Goal: Navigation & Orientation: Find specific page/section

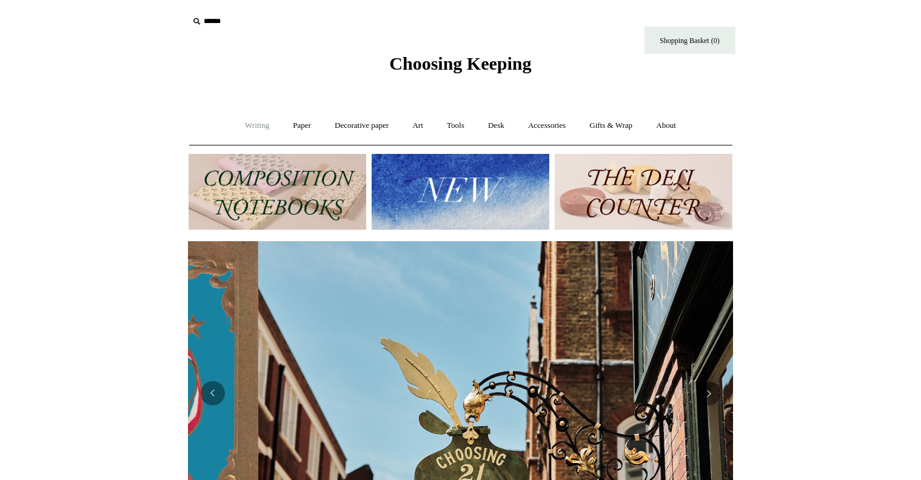
scroll to position [0, 544]
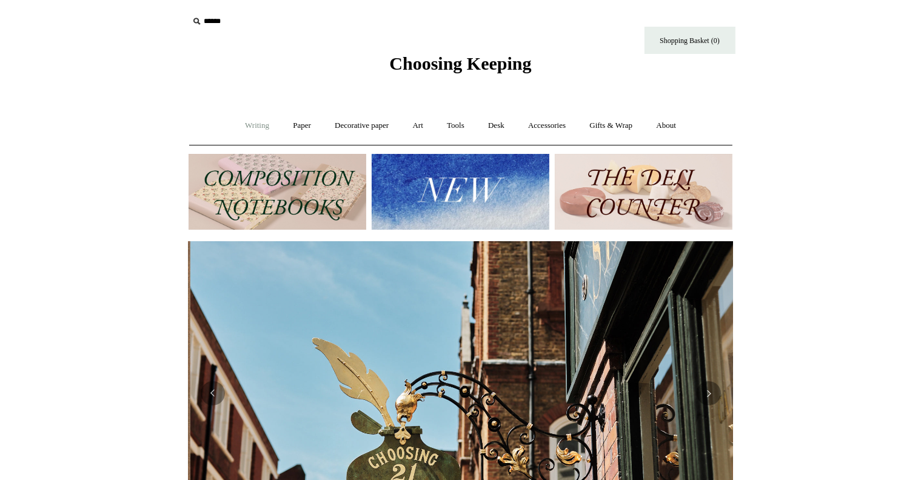
click at [257, 122] on link "Writing +" at bounding box center [257, 126] width 46 height 32
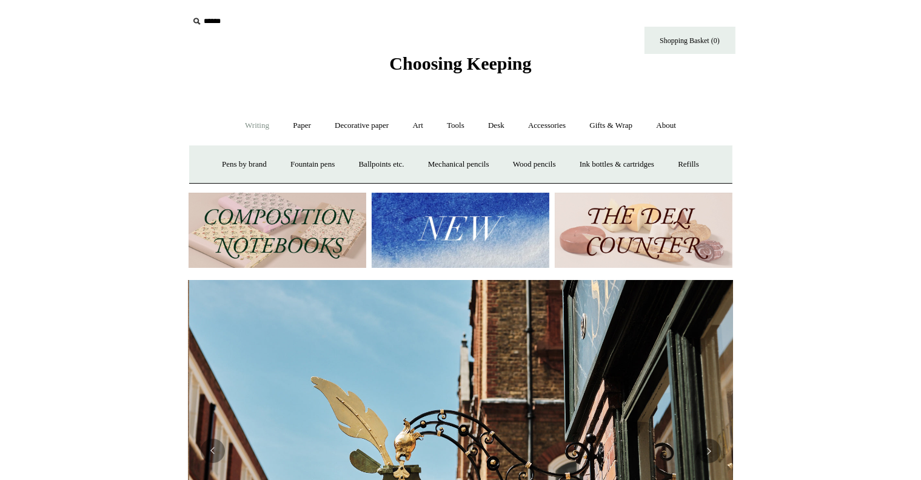
click at [257, 122] on link "Writing -" at bounding box center [257, 126] width 46 height 32
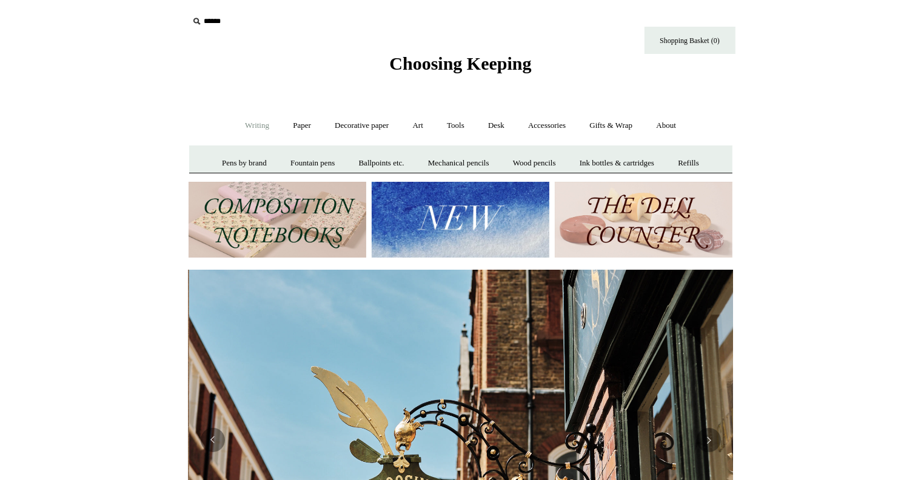
click at [257, 122] on link "Writing +" at bounding box center [257, 126] width 46 height 32
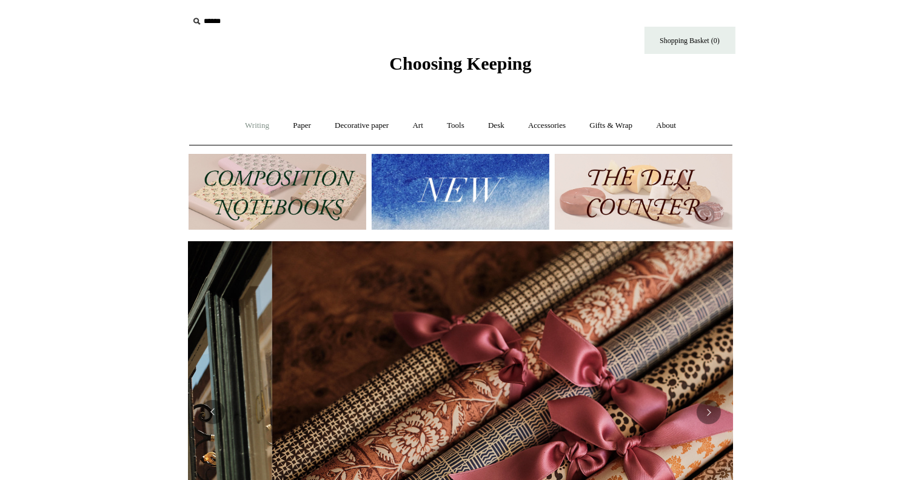
click at [257, 122] on link "Writing -" at bounding box center [257, 126] width 46 height 32
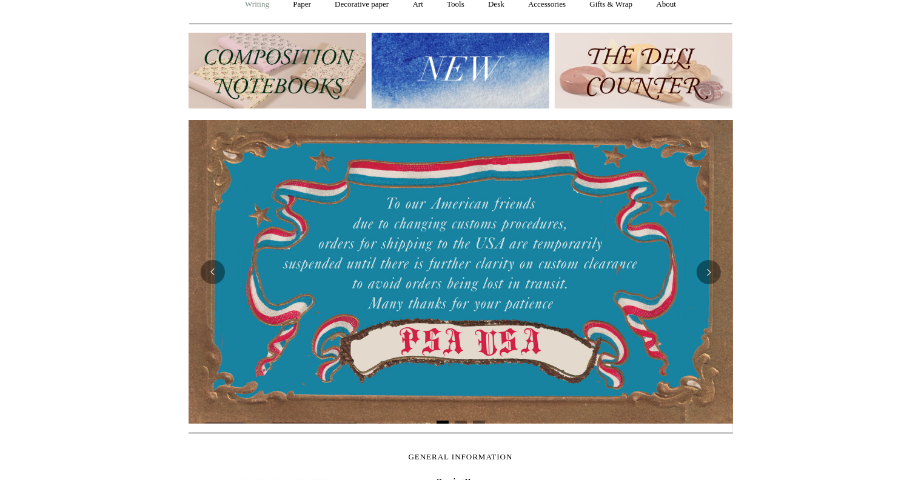
scroll to position [0, 0]
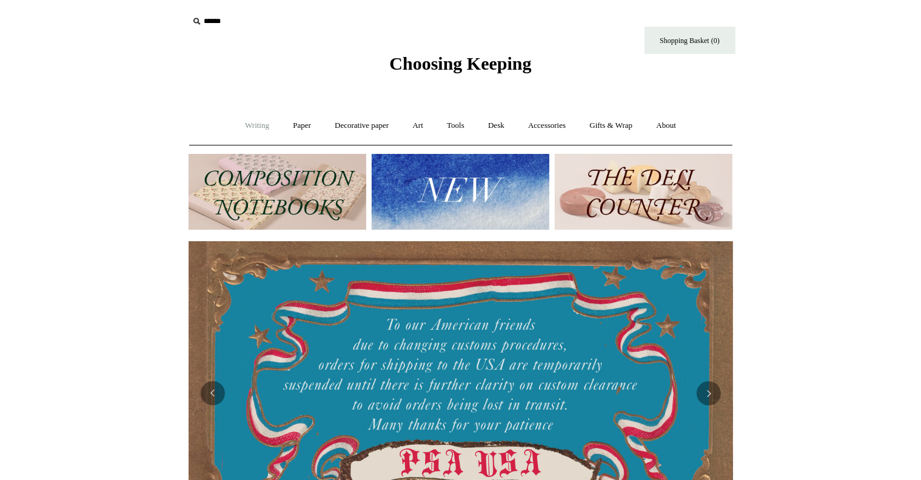
click at [257, 122] on link "Writing +" at bounding box center [257, 126] width 46 height 32
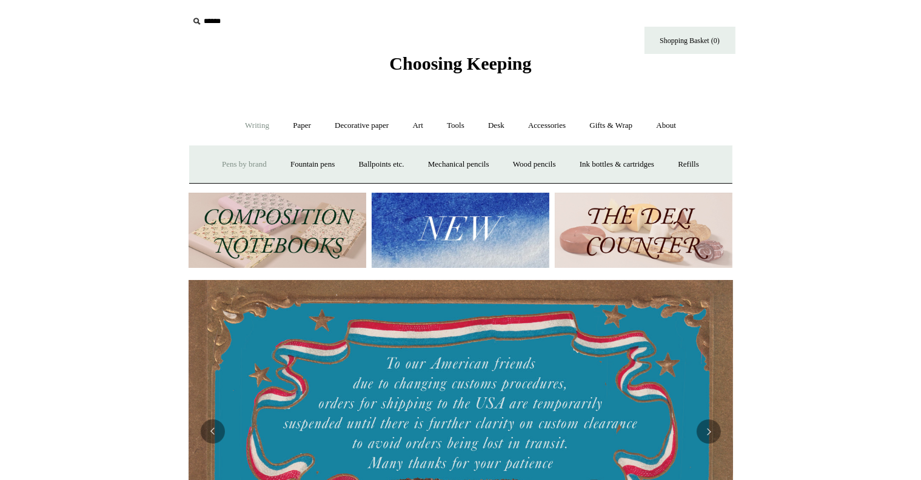
click at [244, 152] on link "Pens by brand +" at bounding box center [244, 165] width 67 height 32
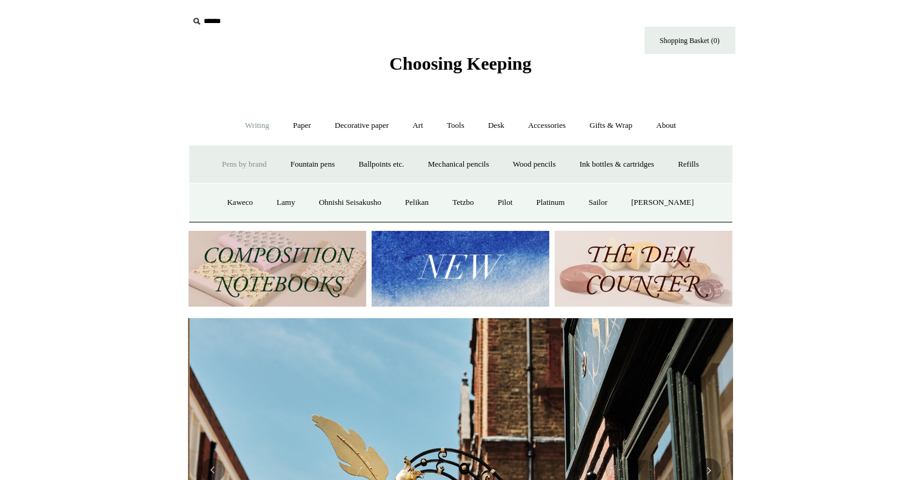
scroll to position [0, 544]
click at [523, 202] on link "Pilot" at bounding box center [505, 203] width 37 height 32
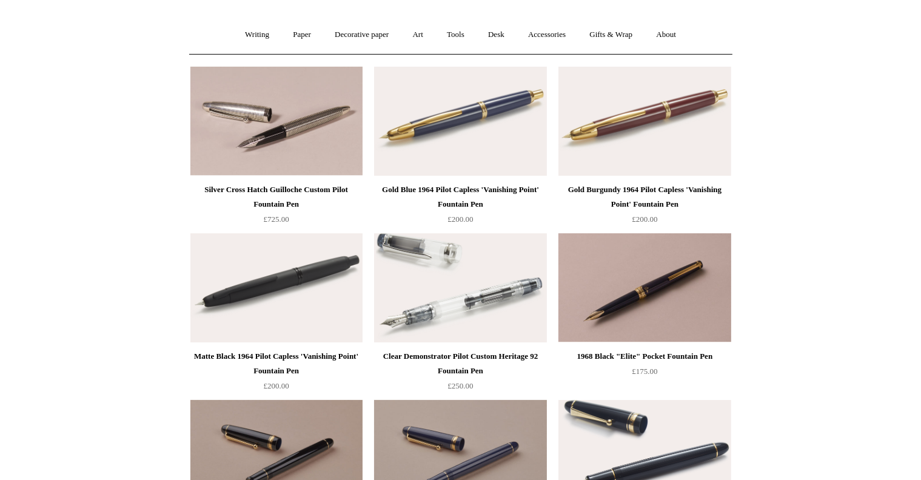
scroll to position [61, 0]
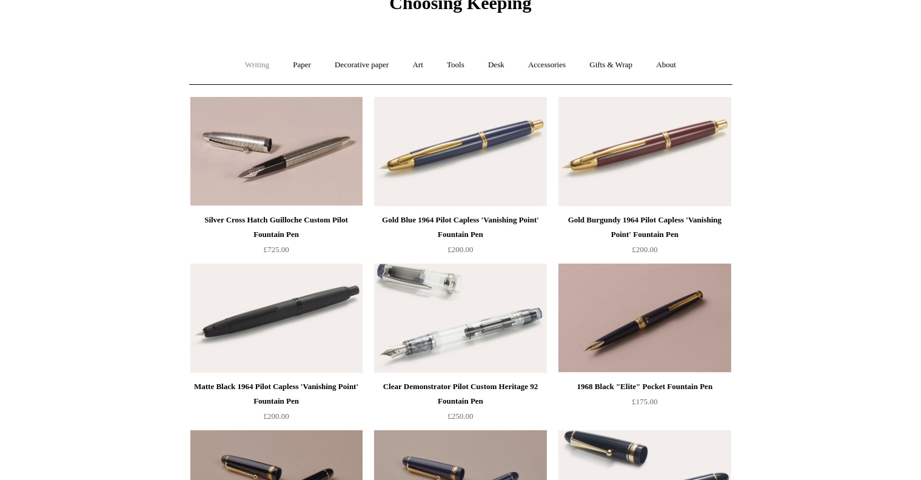
click at [235, 53] on link "Writing +" at bounding box center [257, 65] width 46 height 32
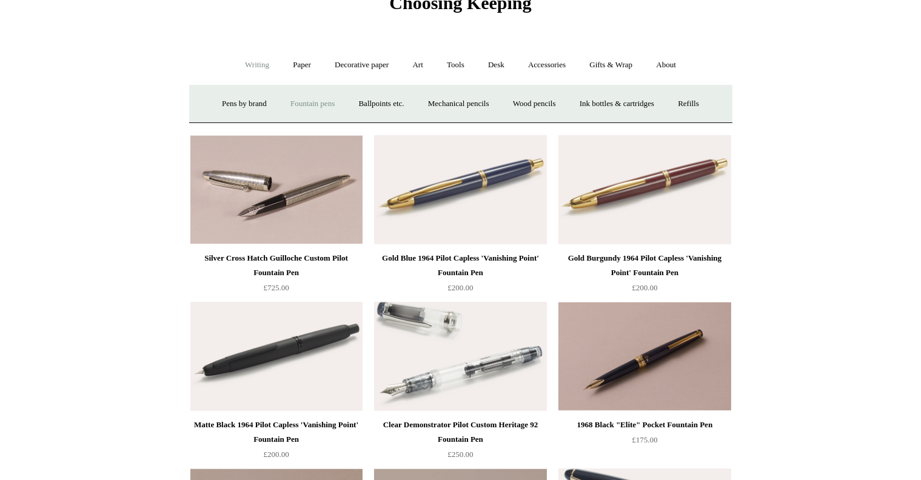
click at [308, 107] on link "Fountain pens +" at bounding box center [312, 104] width 66 height 32
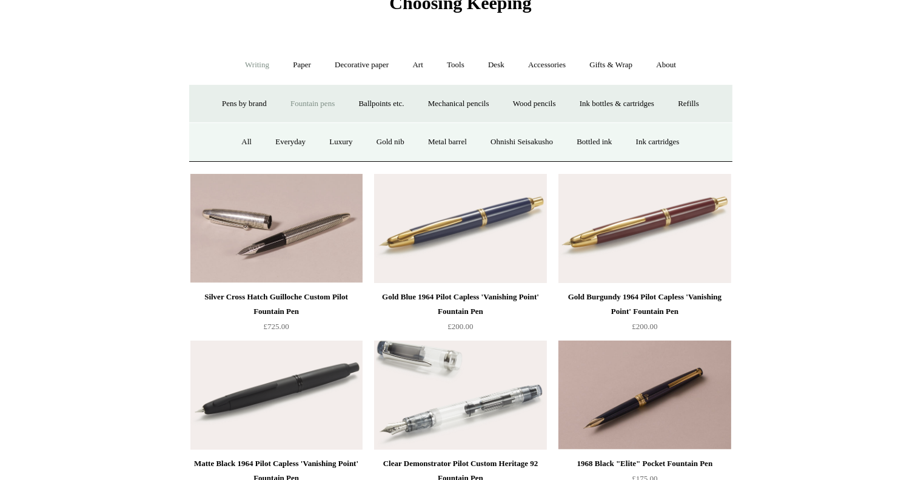
click at [251, 142] on ul "All Everyday Luxury Gold nib Metal barrel Ohnishi Seisakusho Bottled ink Ink ca…" at bounding box center [460, 142] width 460 height 32
click at [240, 142] on link "All" at bounding box center [246, 142] width 32 height 32
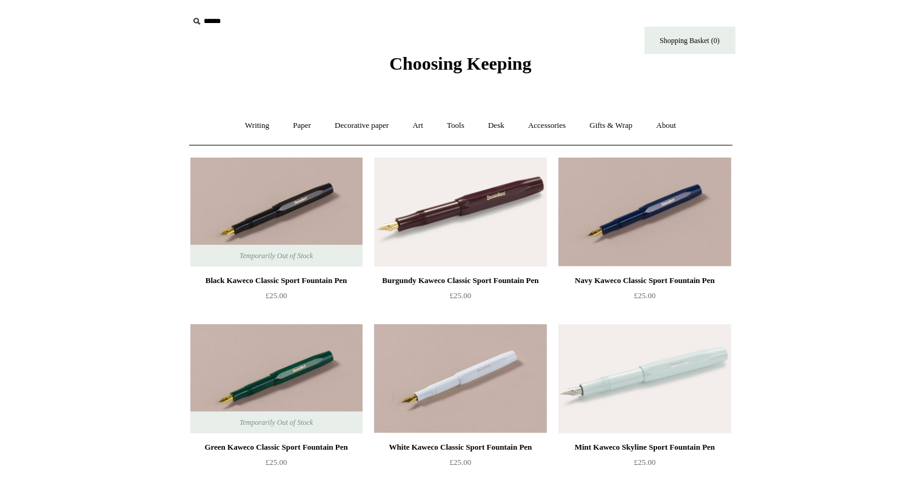
click at [239, 121] on link "Writing +" at bounding box center [257, 126] width 46 height 32
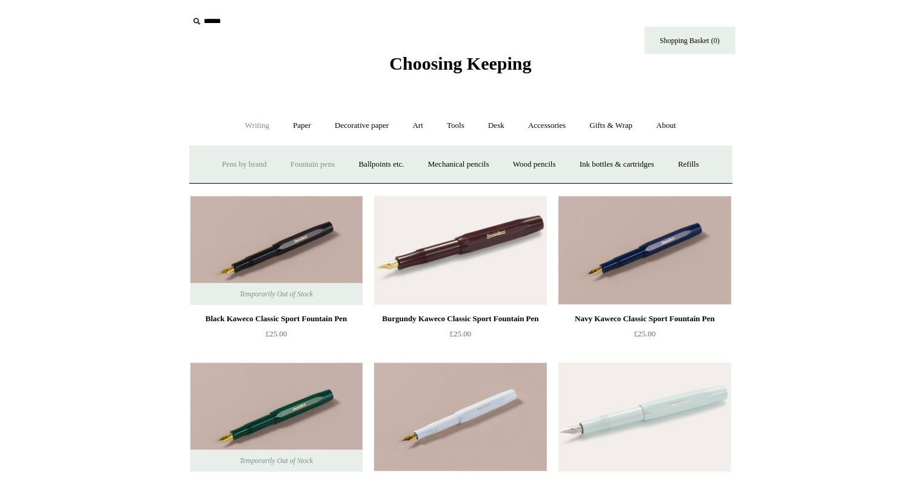
click at [233, 165] on link "Pens by brand +" at bounding box center [244, 165] width 67 height 32
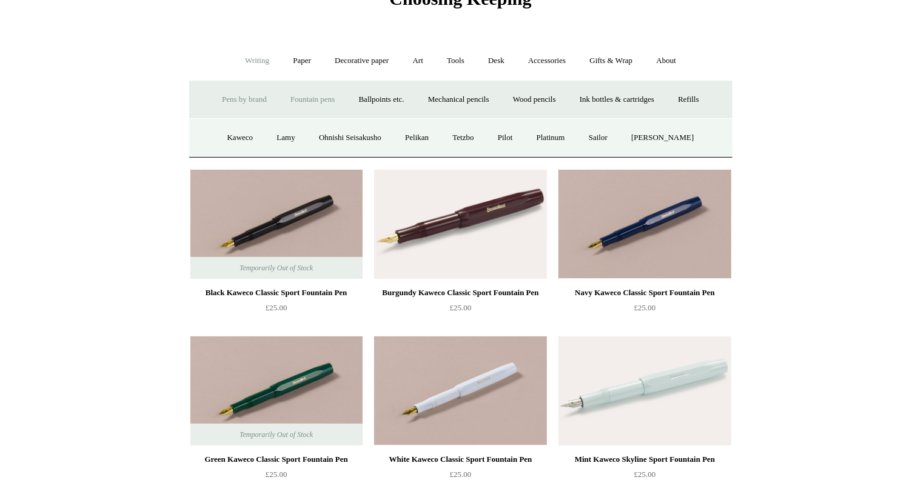
scroll to position [61, 0]
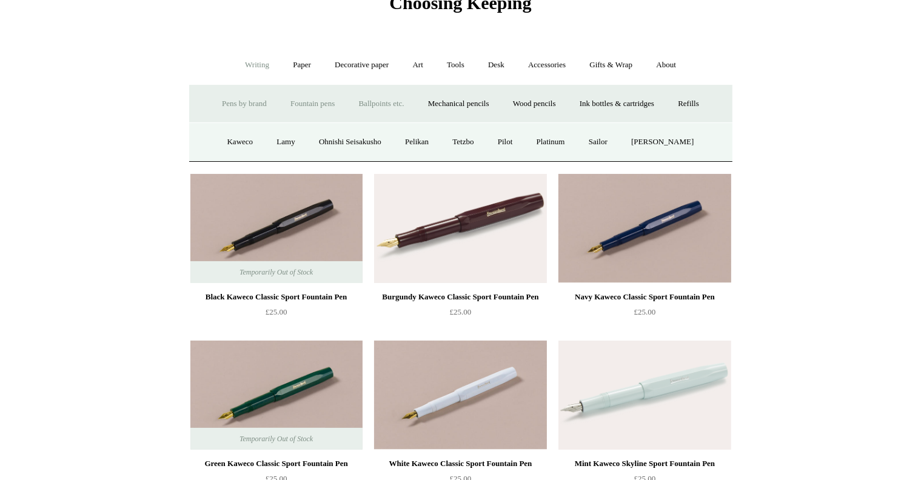
click at [357, 100] on link "Ballpoints etc. +" at bounding box center [381, 104] width 67 height 32
click at [300, 144] on link "All" at bounding box center [316, 142] width 32 height 32
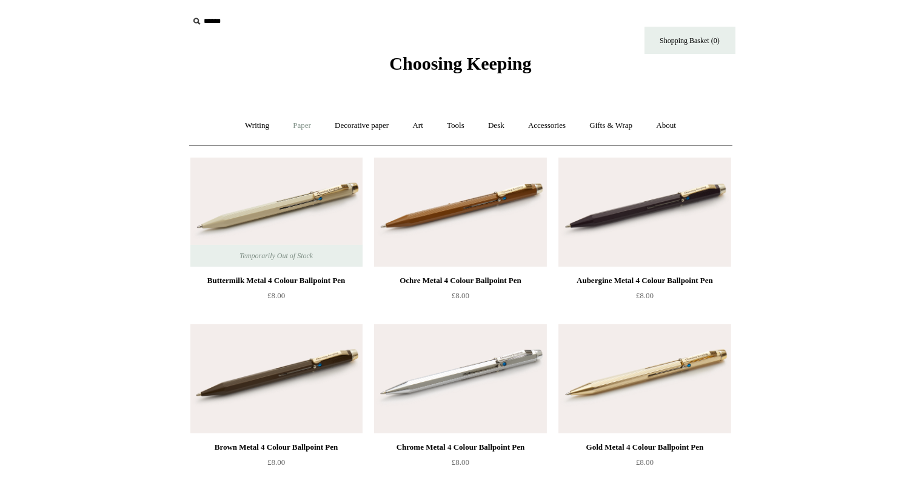
click at [293, 136] on link "Paper +" at bounding box center [302, 126] width 40 height 32
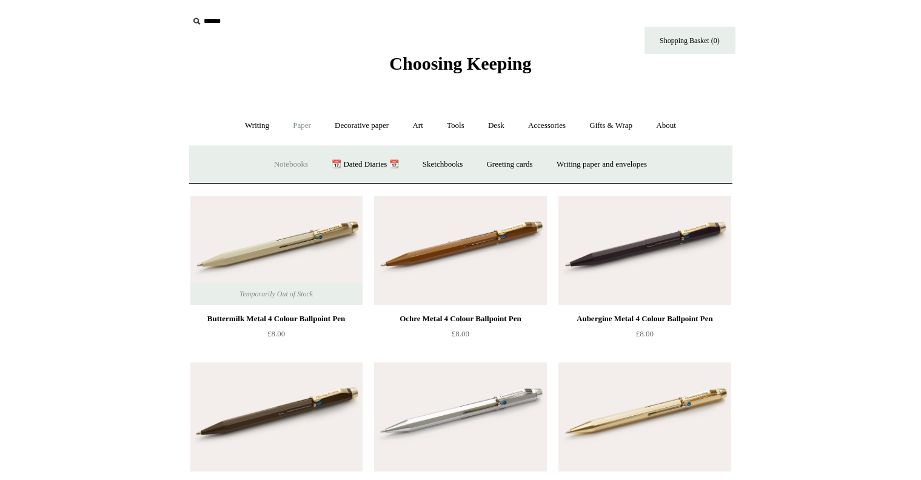
click at [288, 153] on link "Notebooks +" at bounding box center [291, 165] width 56 height 32
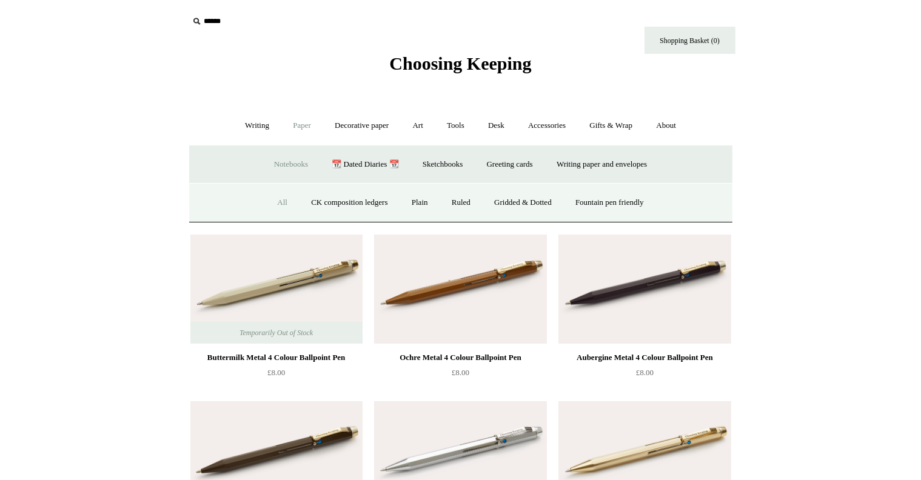
click at [266, 198] on link "All" at bounding box center [282, 203] width 32 height 32
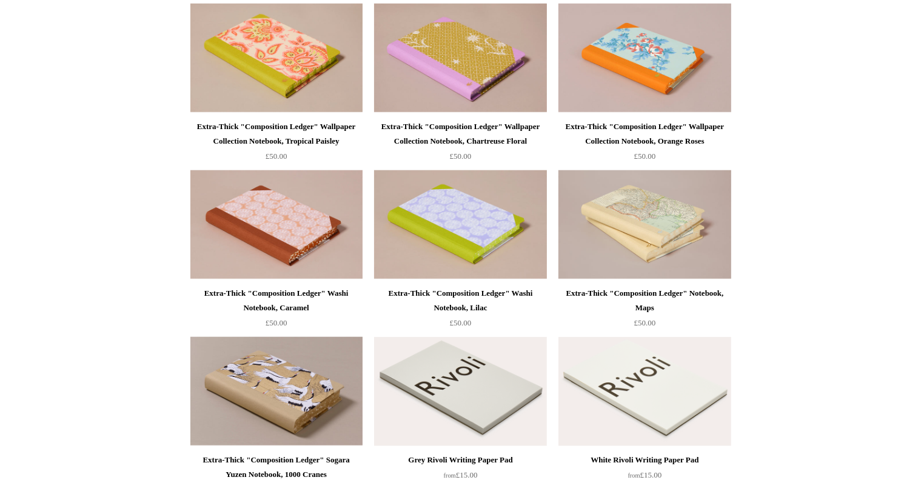
scroll to position [1152, 0]
